Goal: Task Accomplishment & Management: Manage account settings

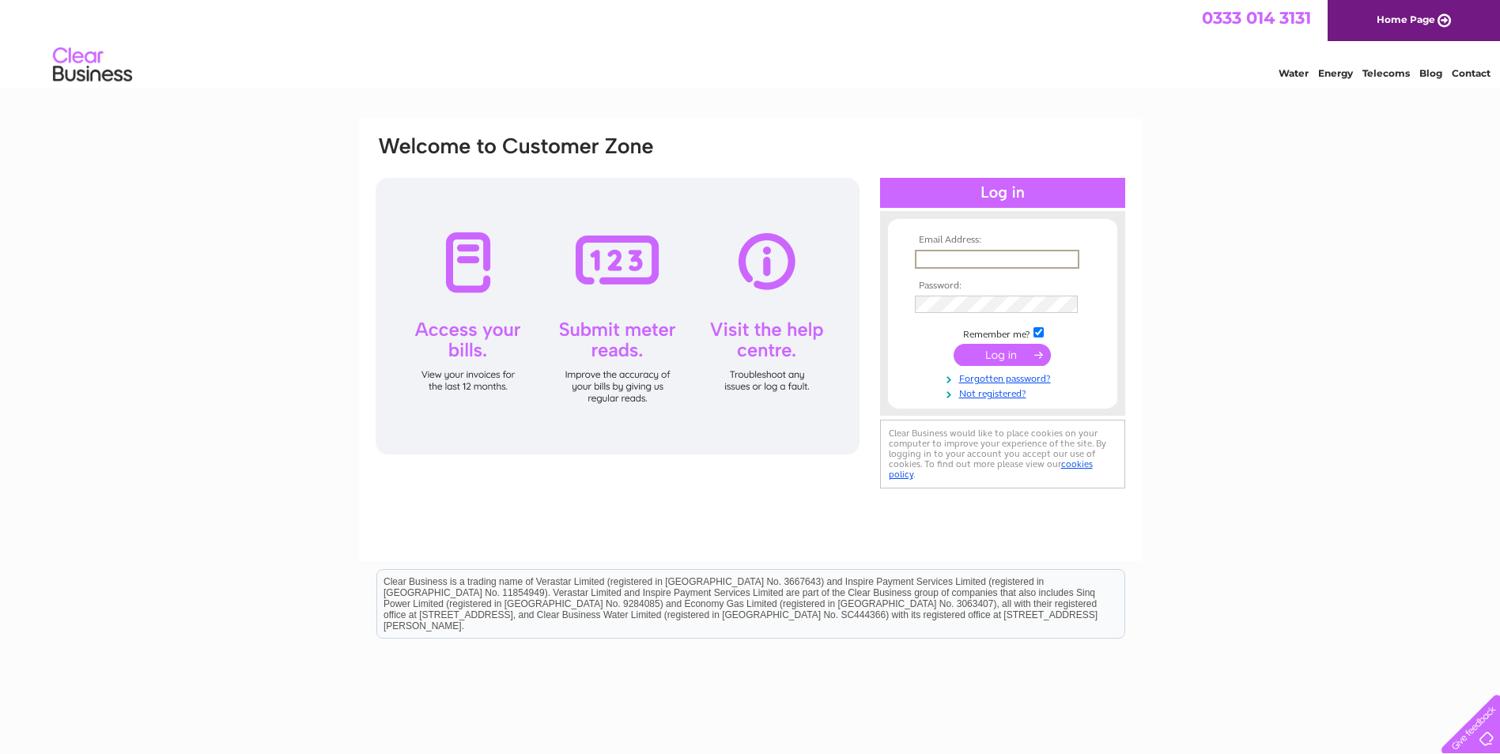
click at [950, 264] on input "text" at bounding box center [997, 259] width 164 height 19
type input "[PERSON_NAME][EMAIL_ADDRESS][PERSON_NAME][DOMAIN_NAME]"
click at [930, 295] on td at bounding box center [1002, 304] width 183 height 25
click at [1017, 349] on input "submit" at bounding box center [1001, 355] width 97 height 22
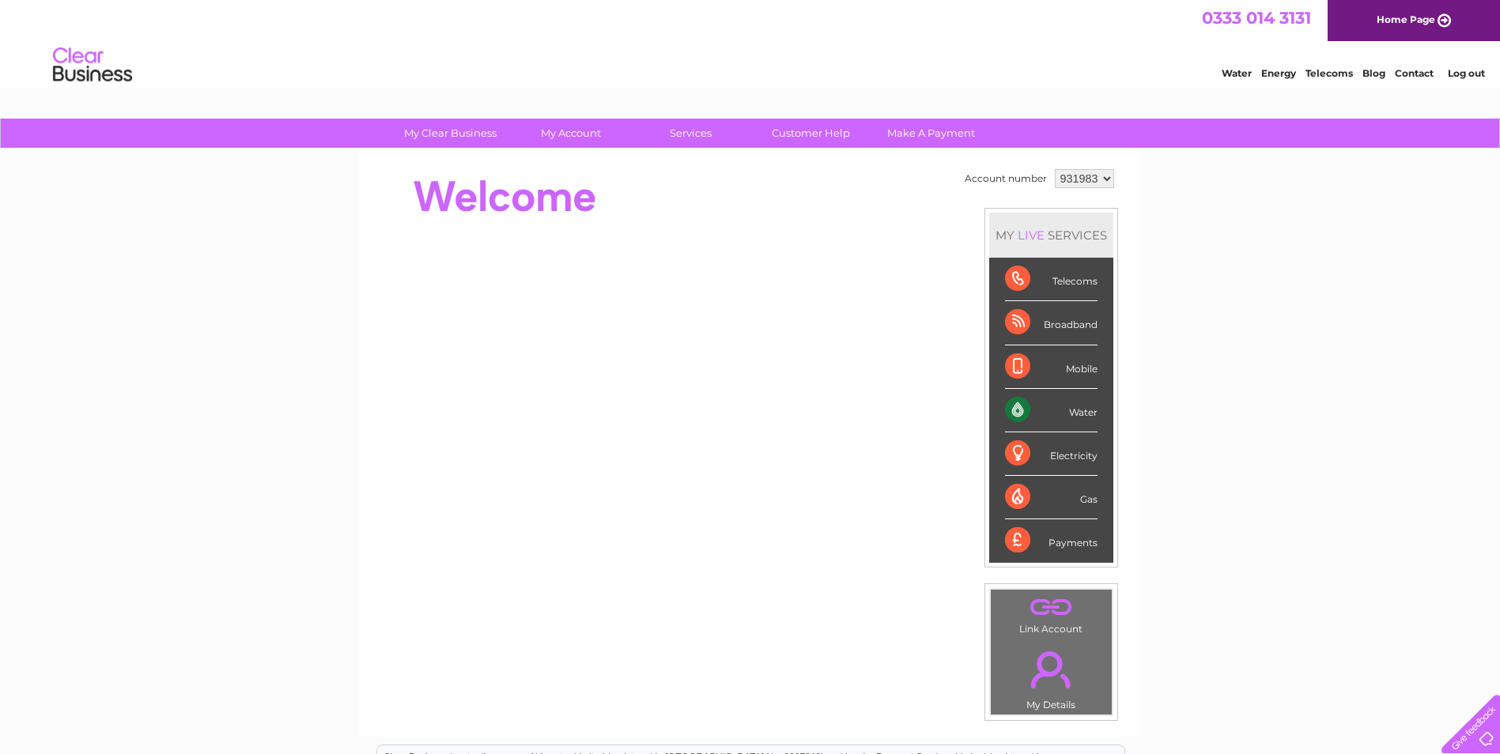
click at [791, 216] on div at bounding box center [662, 196] width 576 height 63
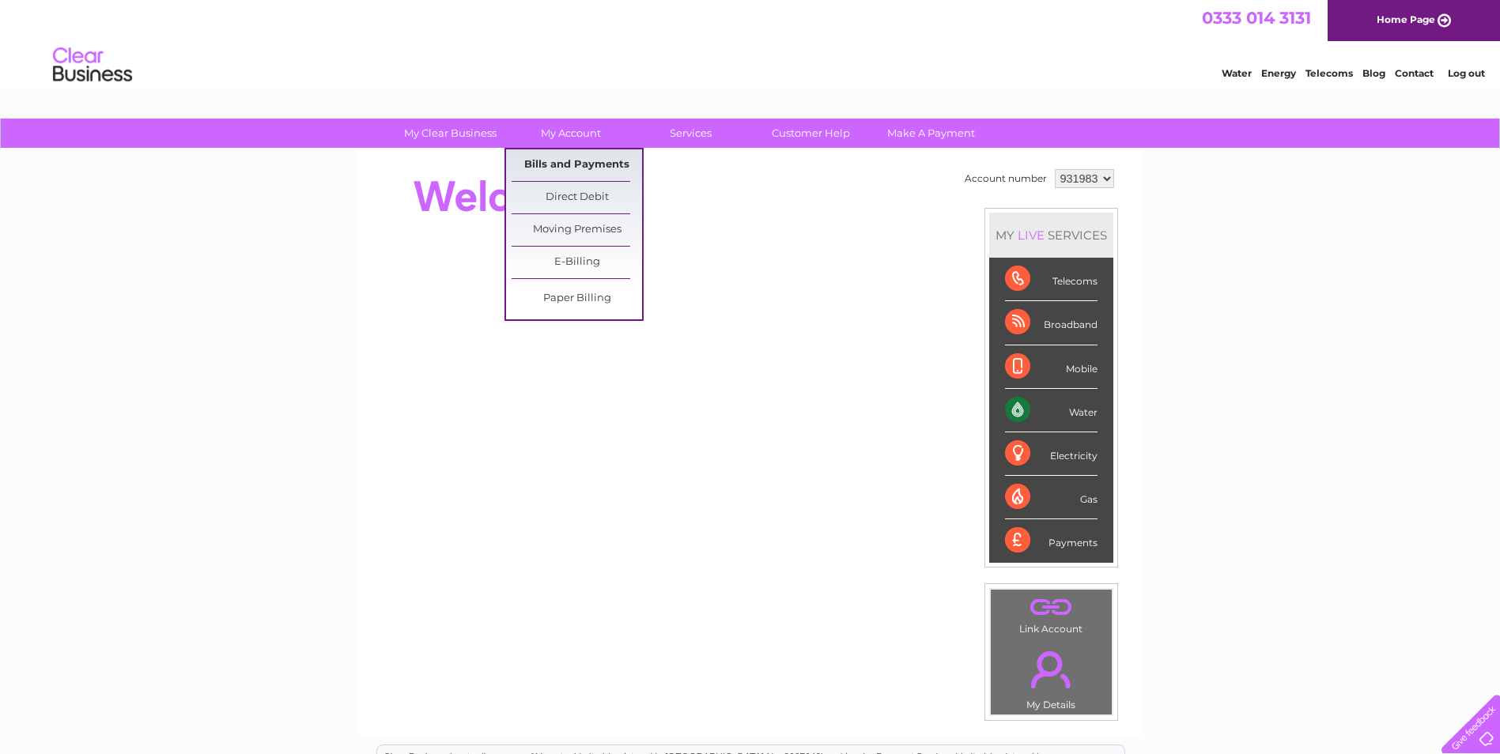
click at [560, 162] on link "Bills and Payments" at bounding box center [576, 165] width 130 height 32
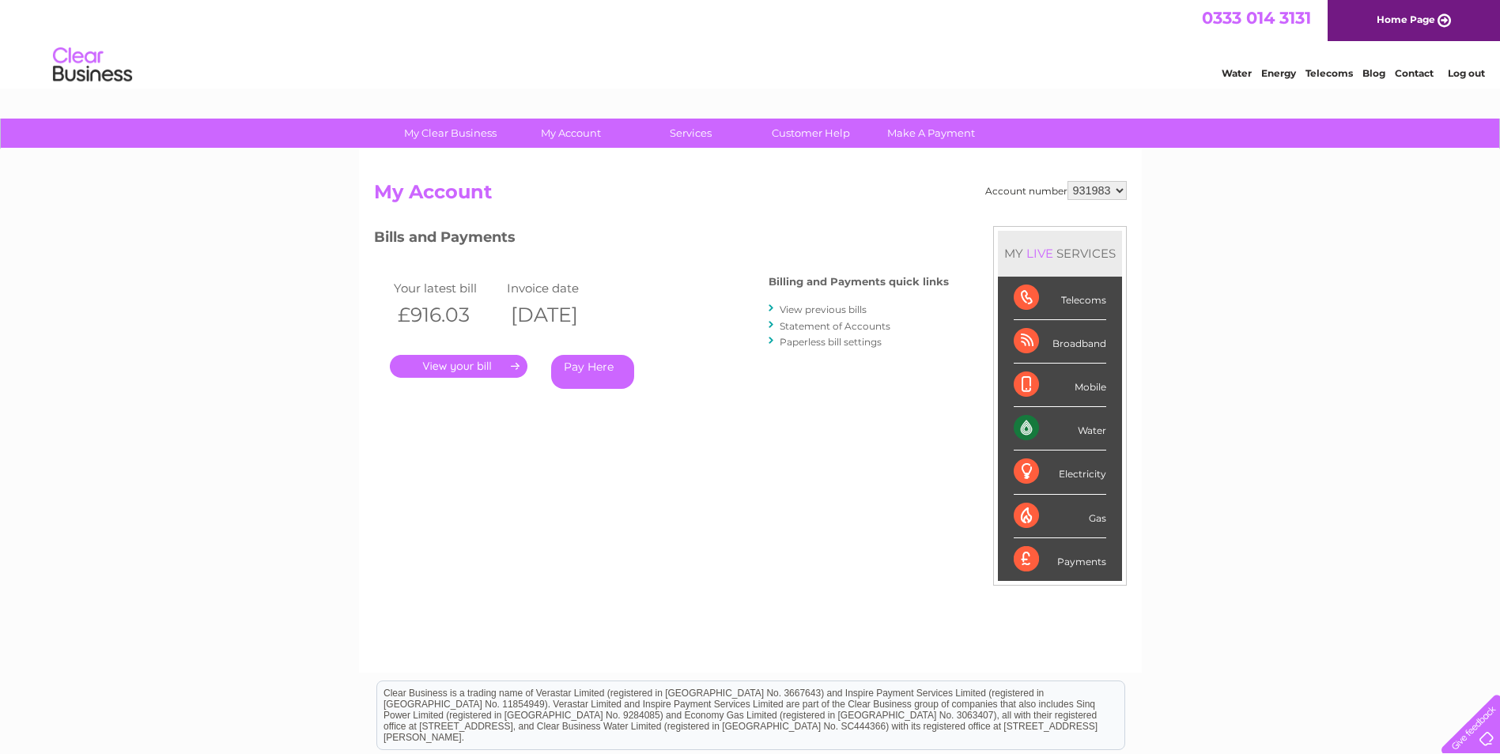
click at [481, 366] on link "." at bounding box center [459, 366] width 138 height 23
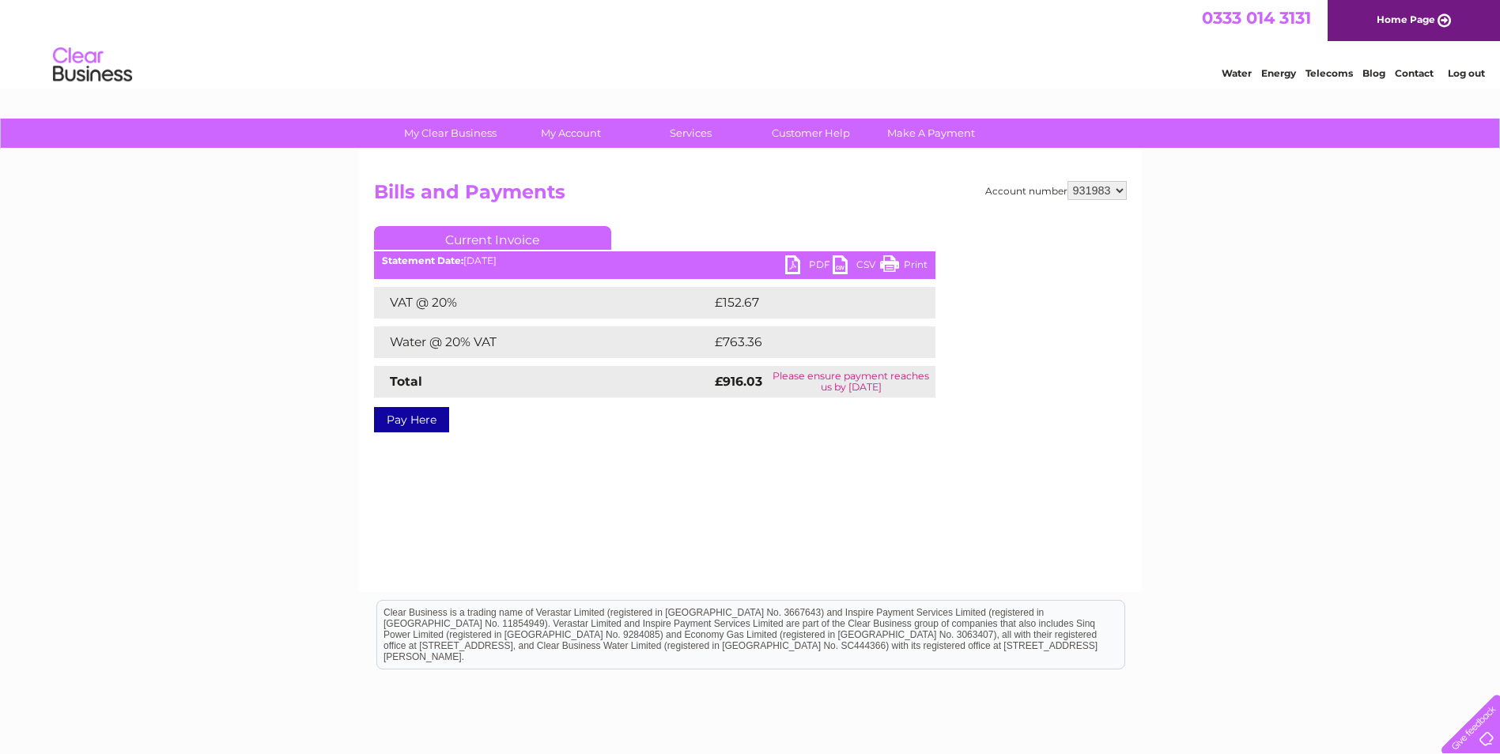
click at [806, 264] on link "PDF" at bounding box center [808, 266] width 47 height 23
click at [796, 265] on link "PDF" at bounding box center [808, 266] width 47 height 23
